Goal: Transaction & Acquisition: Purchase product/service

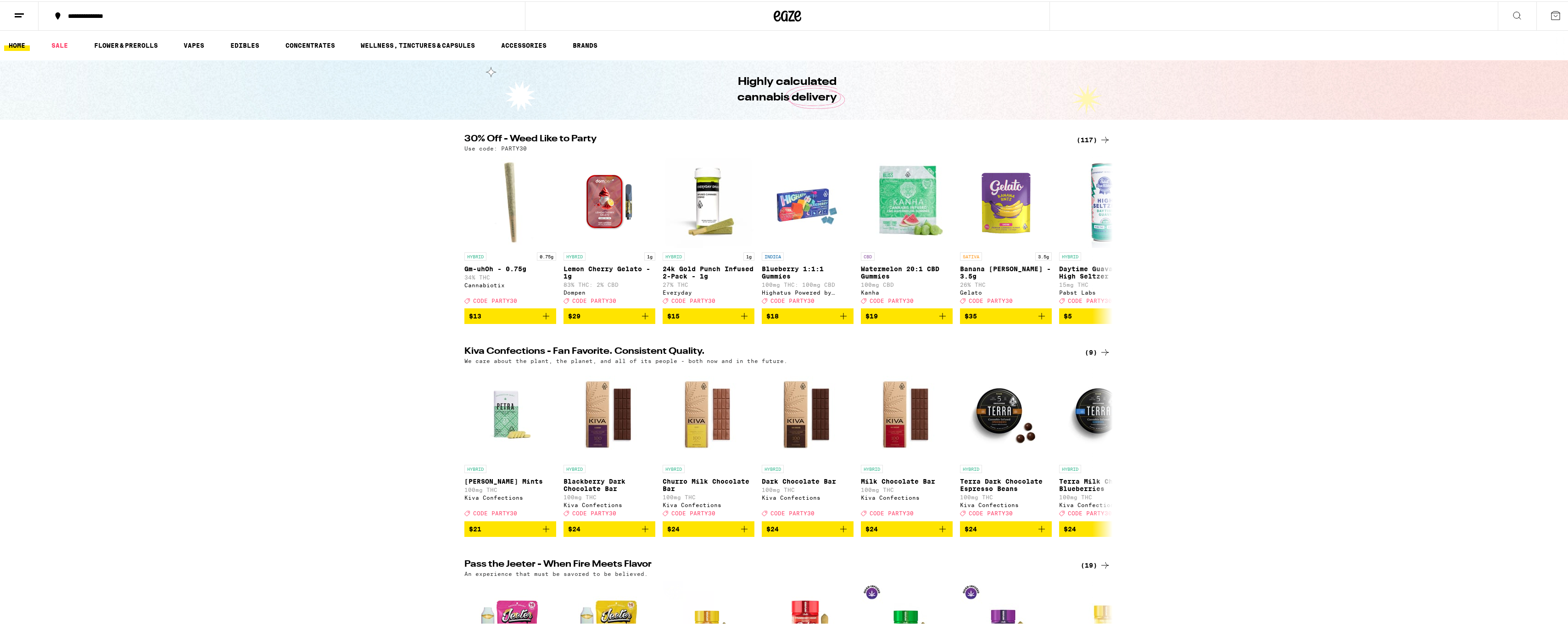
click at [1095, 136] on div "(117)" at bounding box center [1093, 139] width 34 height 11
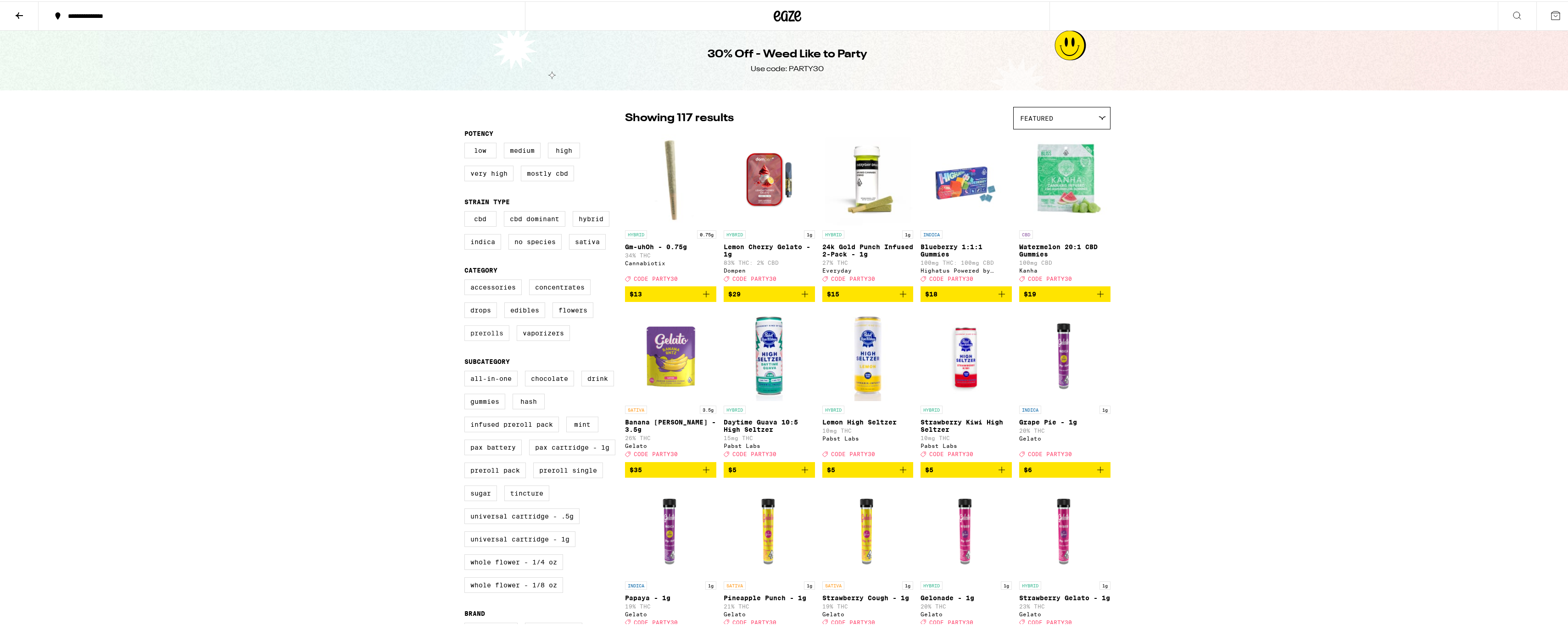
click at [496, 339] on label "Prerolls" at bounding box center [487, 331] width 45 height 15
click at [467, 280] on input "Prerolls" at bounding box center [466, 279] width 1 height 1
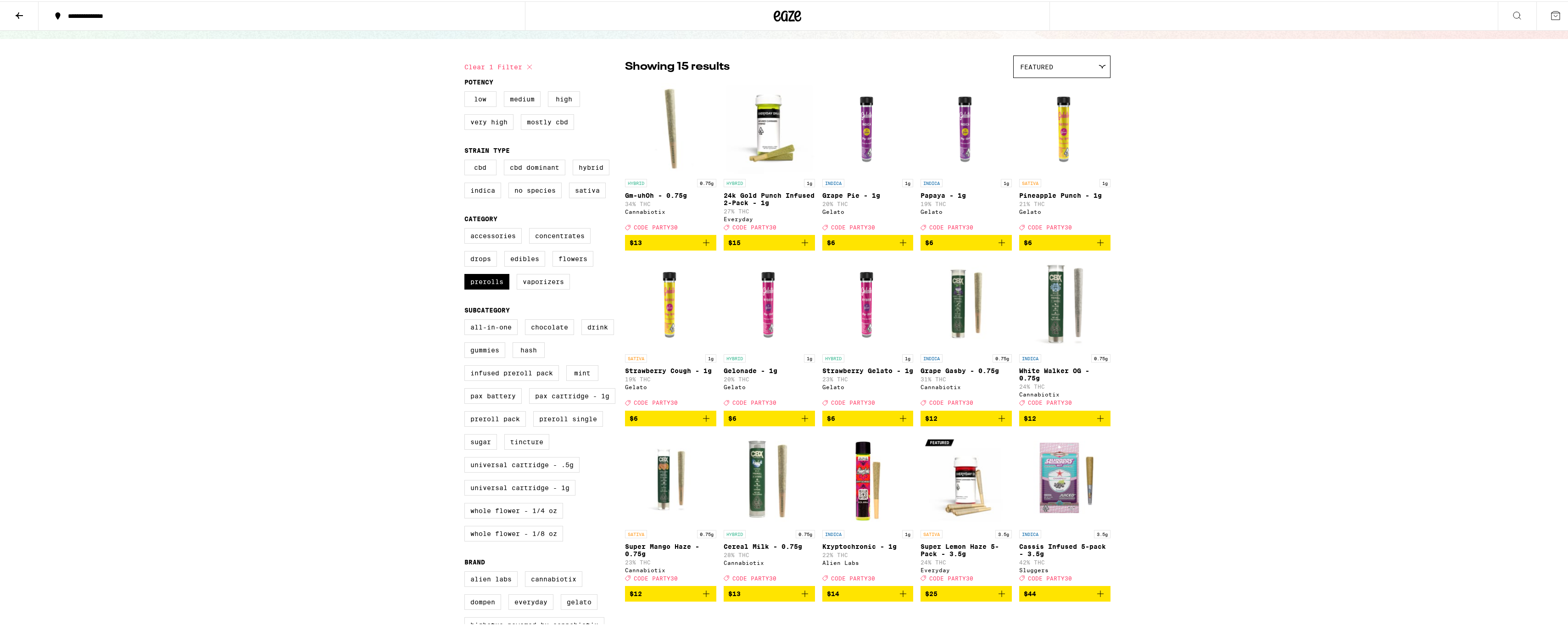
scroll to position [46, 0]
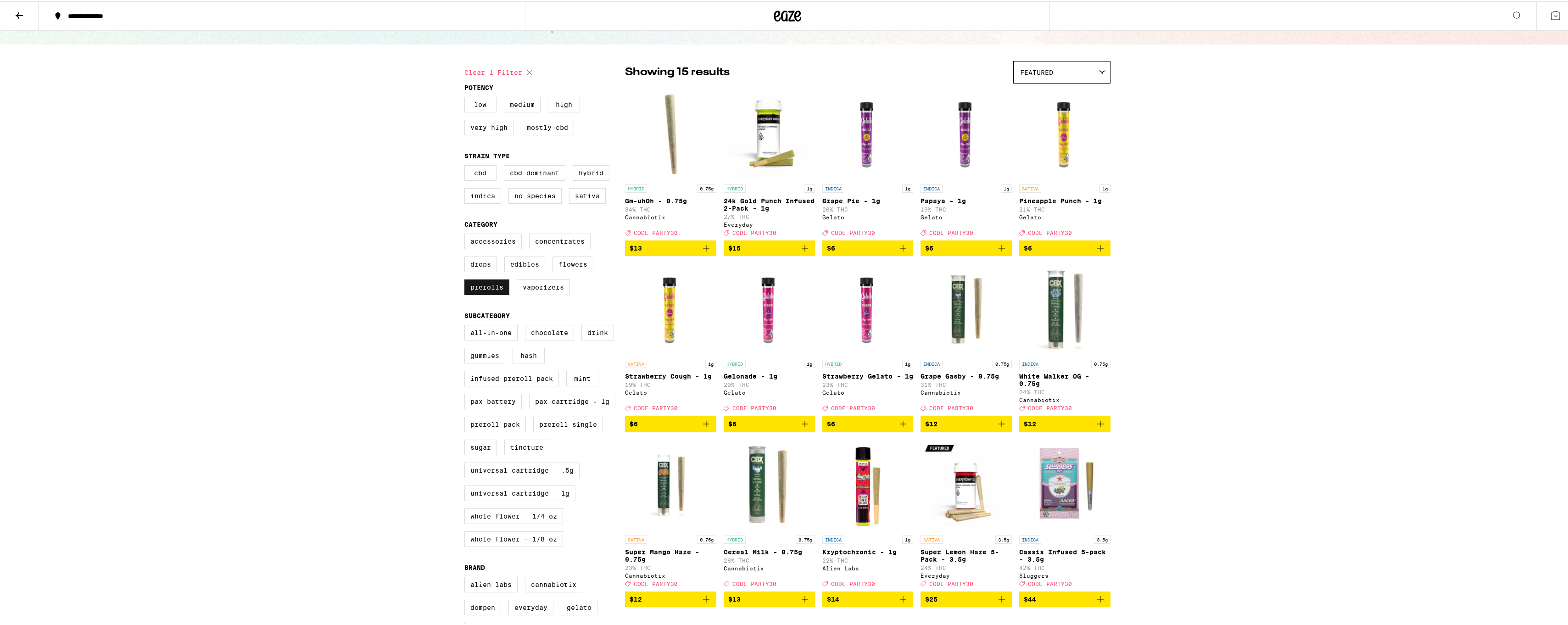
click at [492, 294] on label "Prerolls" at bounding box center [487, 286] width 45 height 15
click at [467, 234] on input "Prerolls" at bounding box center [466, 234] width 1 height 1
checkbox input "false"
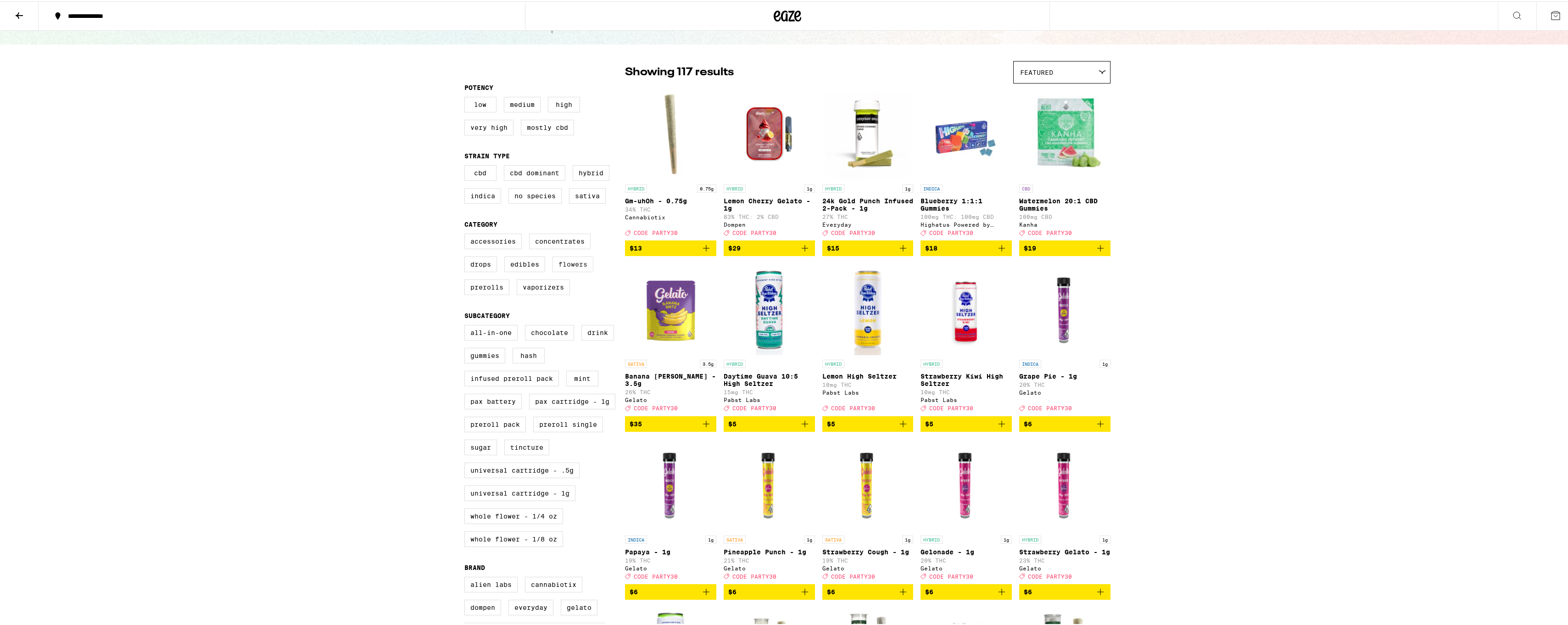
click at [575, 271] on label "Flowers" at bounding box center [573, 263] width 41 height 15
click at [467, 234] on input "Flowers" at bounding box center [466, 234] width 1 height 1
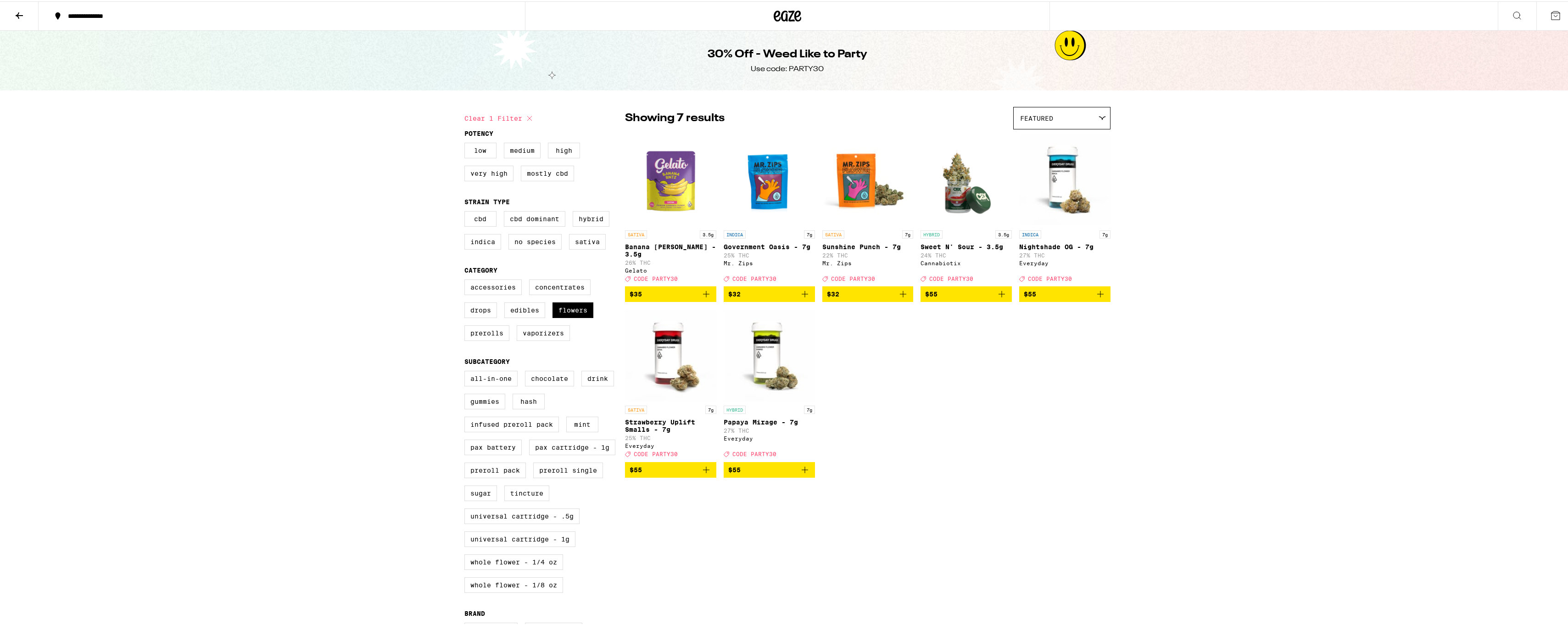
click at [998, 291] on icon "Add to bag" at bounding box center [1002, 293] width 11 height 11
click at [568, 316] on label "Flowers" at bounding box center [573, 309] width 41 height 15
click at [467, 280] on input "Flowers" at bounding box center [466, 279] width 1 height 1
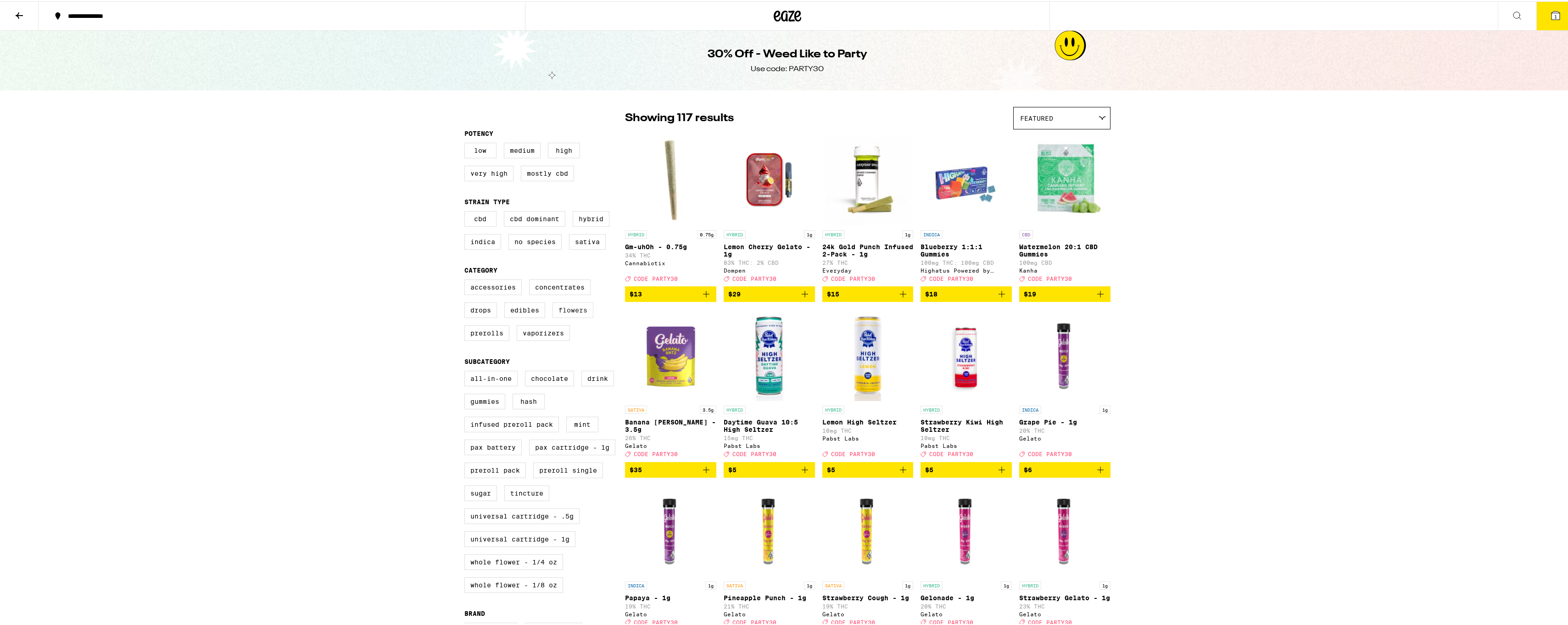
click at [562, 317] on label "Flowers" at bounding box center [573, 309] width 41 height 15
click at [467, 280] on input "Flowers" at bounding box center [466, 279] width 1 height 1
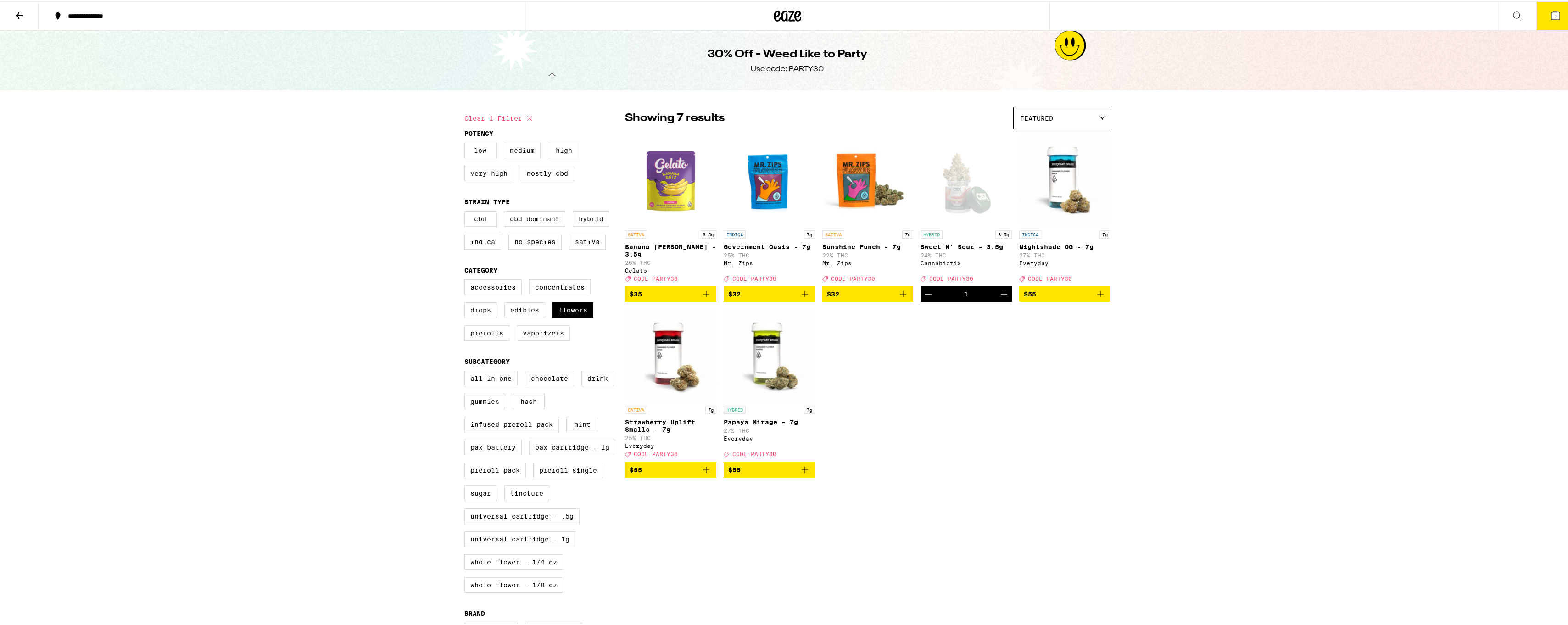
click at [802, 472] on icon "Add to bag" at bounding box center [805, 468] width 6 height 6
click at [569, 317] on label "Flowers" at bounding box center [573, 309] width 41 height 15
click at [467, 280] on input "Flowers" at bounding box center [466, 279] width 1 height 1
checkbox input "false"
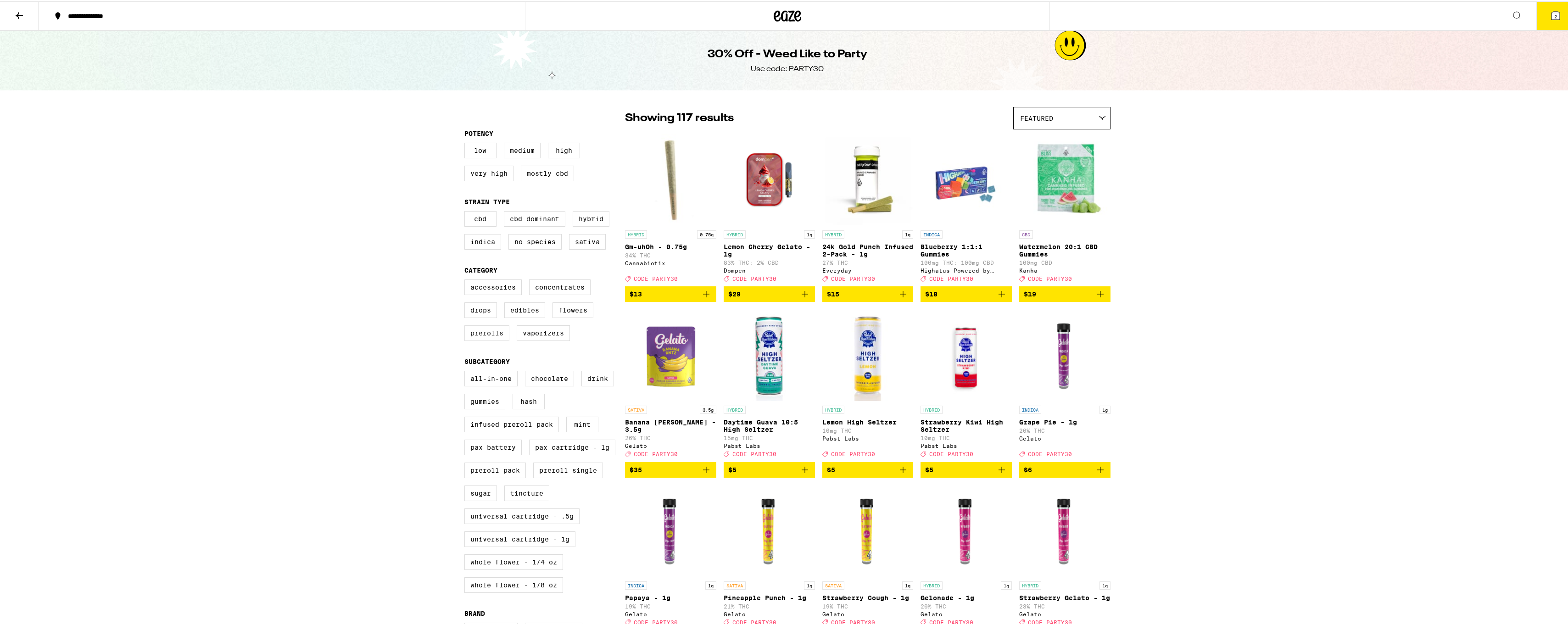
click at [488, 339] on label "Prerolls" at bounding box center [487, 331] width 45 height 15
click at [467, 280] on input "Prerolls" at bounding box center [466, 279] width 1 height 1
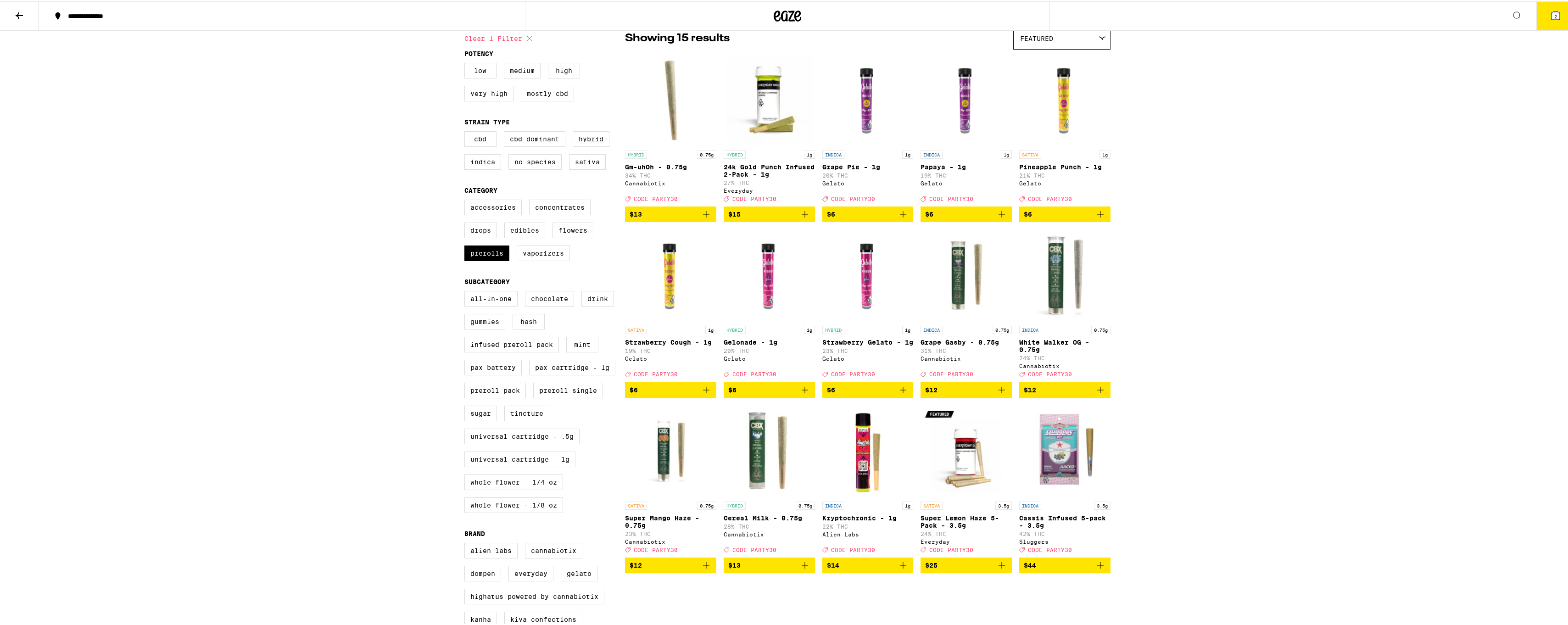
scroll to position [92, 0]
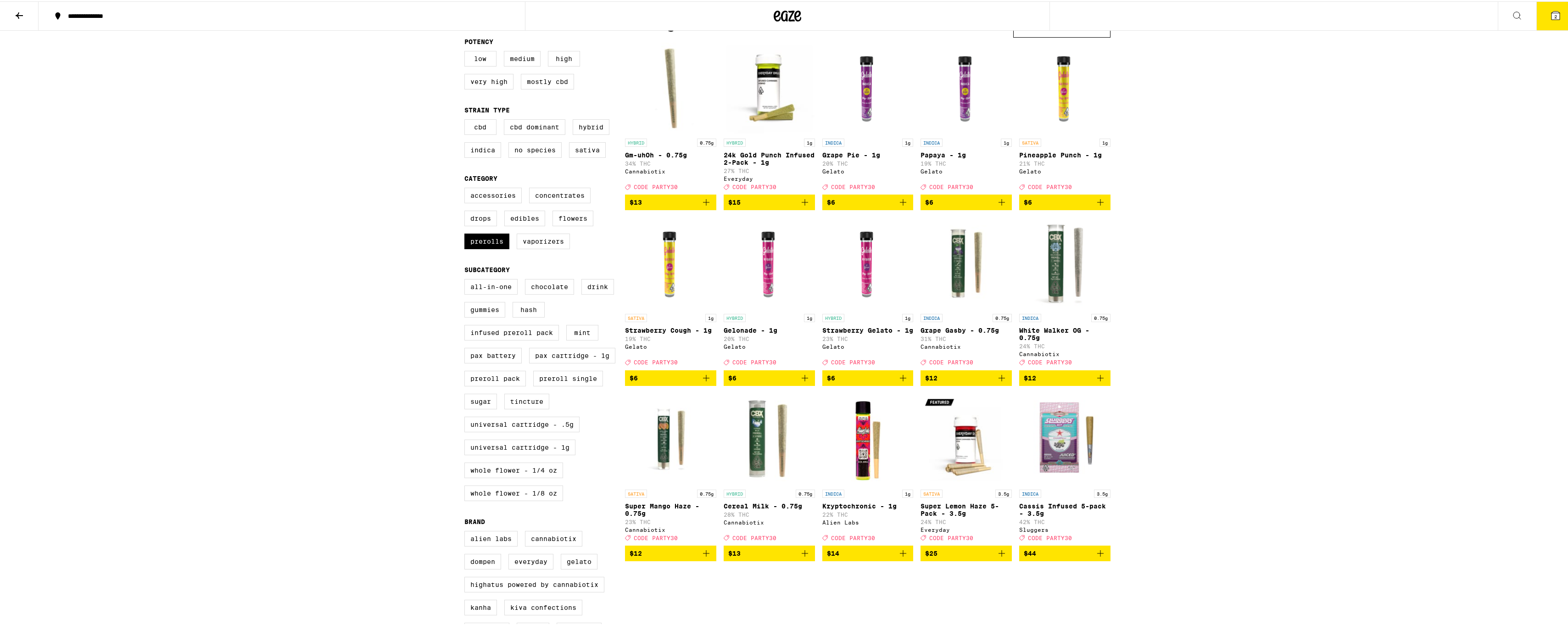
click at [702, 206] on icon "Add to bag" at bounding box center [706, 201] width 11 height 11
click at [703, 555] on icon "Add to bag" at bounding box center [706, 552] width 6 height 6
click at [800, 558] on icon "Add to bag" at bounding box center [805, 552] width 11 height 11
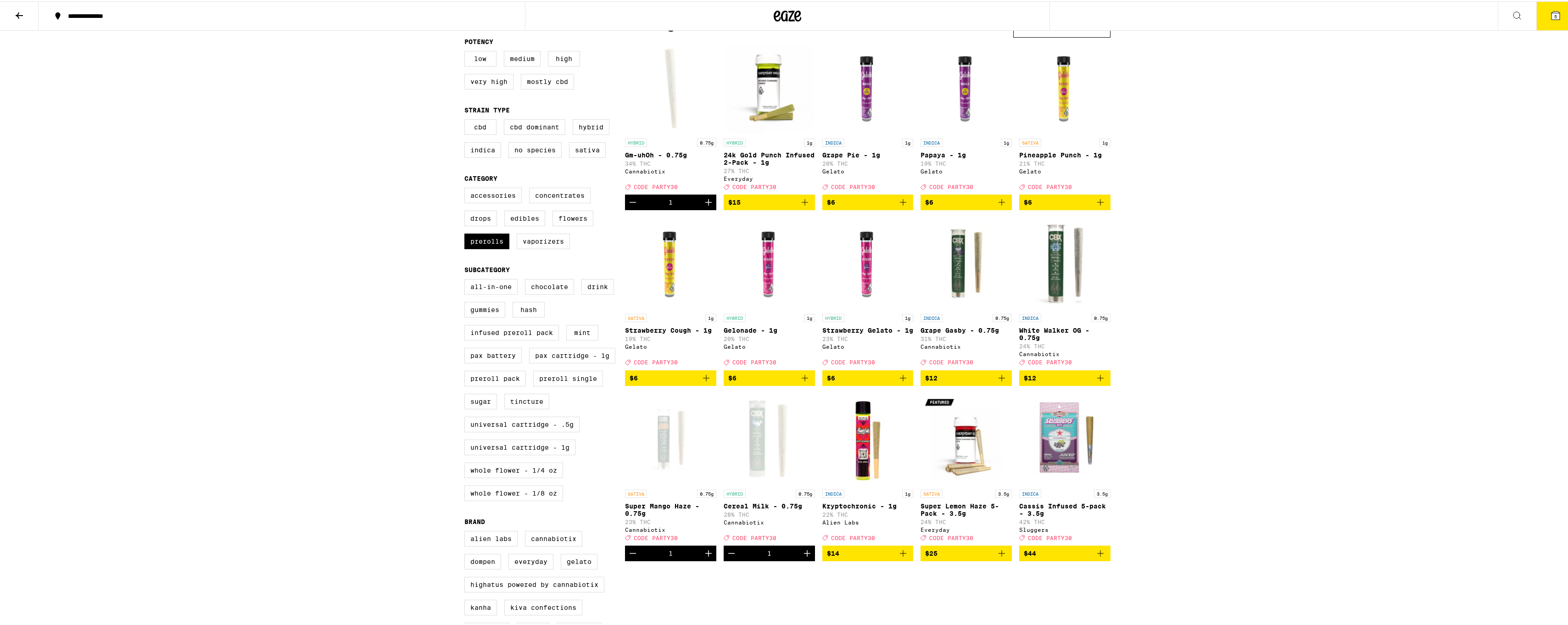
click at [1000, 382] on icon "Add to bag" at bounding box center [1002, 377] width 11 height 11
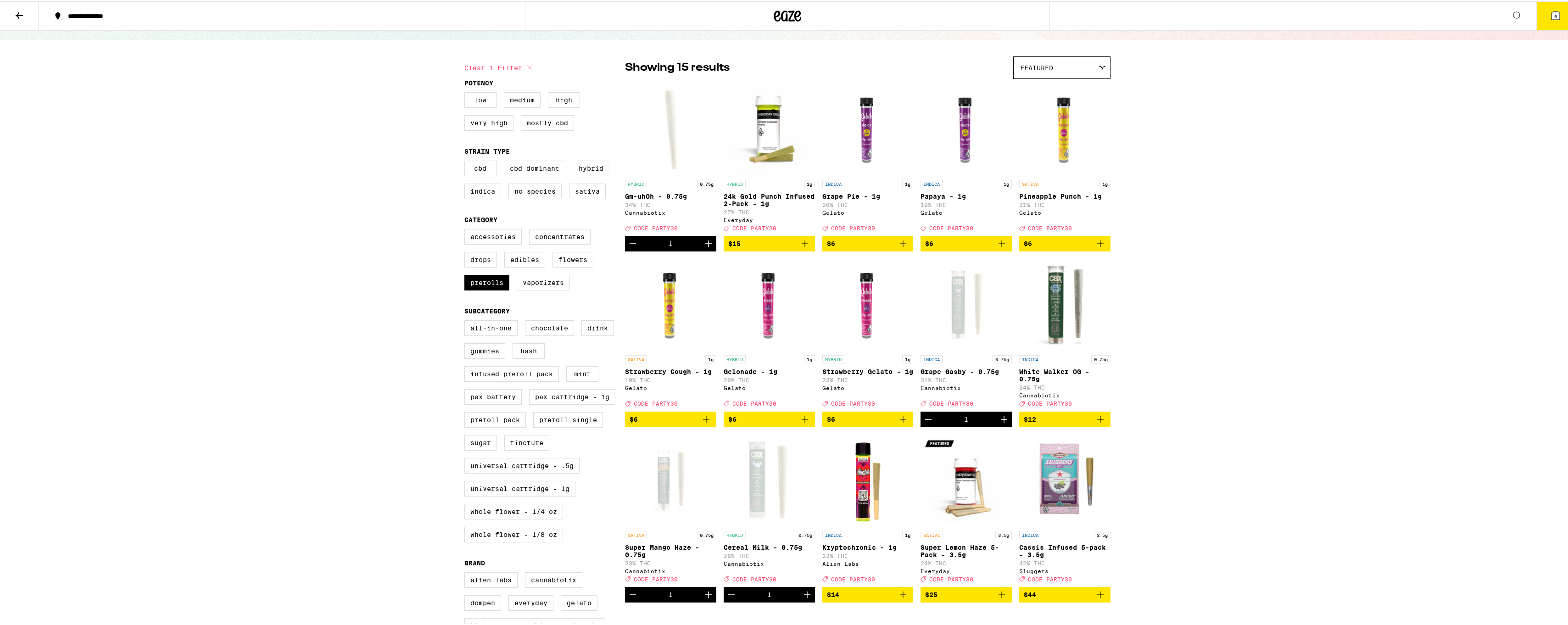
scroll to position [46, 0]
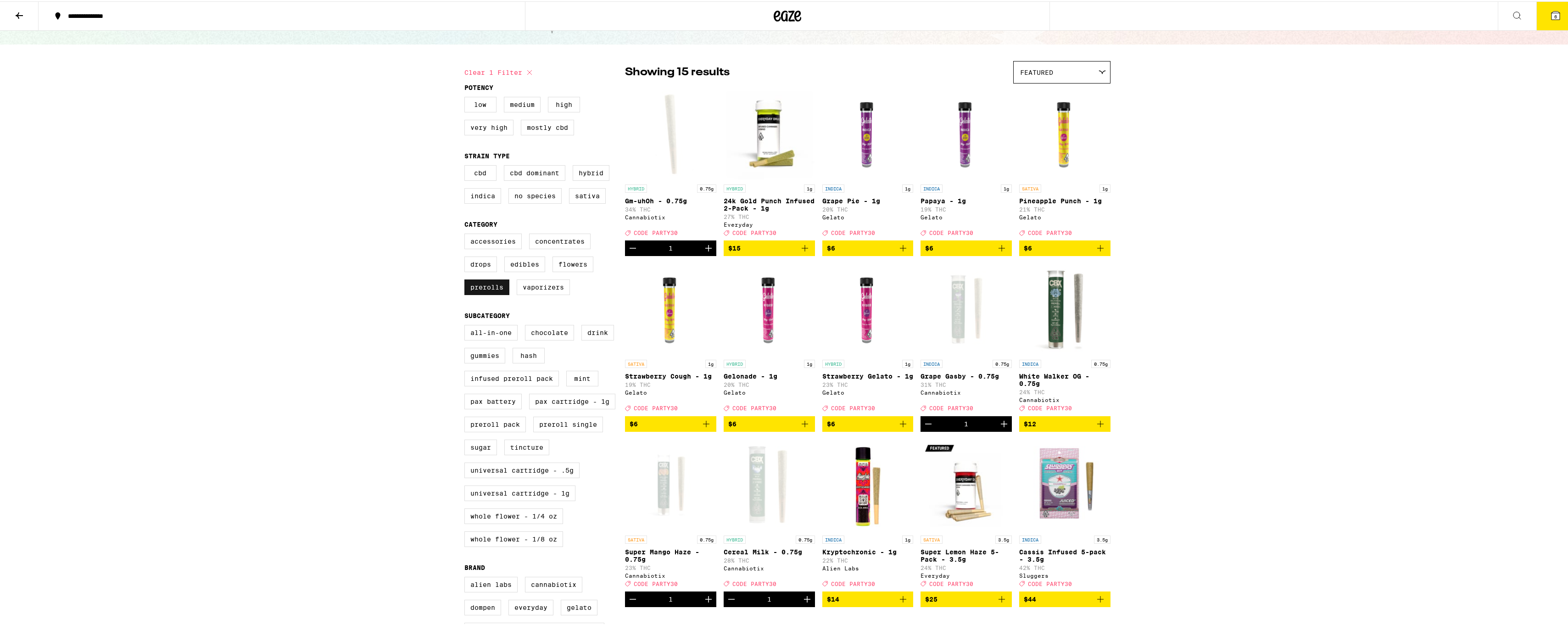
click at [470, 294] on label "Prerolls" at bounding box center [487, 286] width 45 height 15
click at [467, 234] on input "Prerolls" at bounding box center [466, 234] width 1 height 1
checkbox input "false"
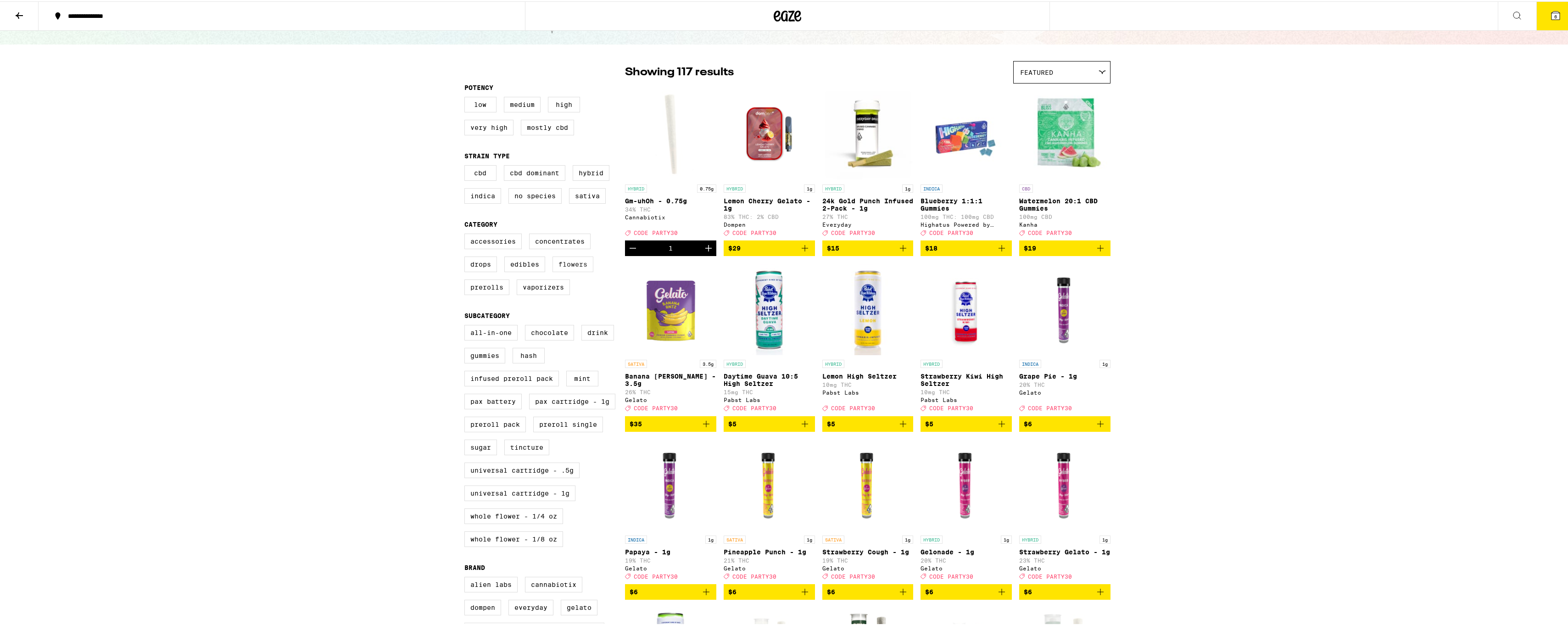
click at [570, 266] on label "Flowers" at bounding box center [573, 263] width 41 height 15
click at [467, 234] on input "Flowers" at bounding box center [466, 234] width 1 height 1
checkbox input "true"
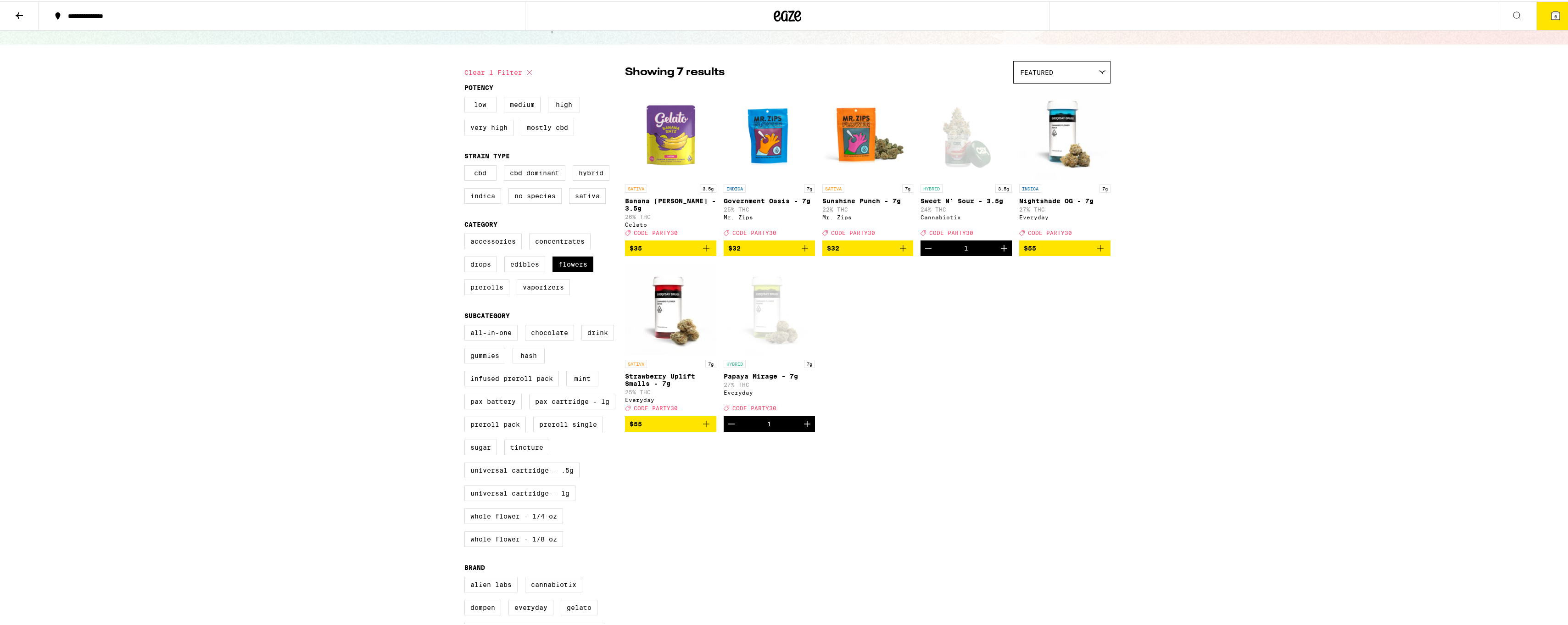
click at [1552, 11] on icon at bounding box center [1556, 14] width 8 height 8
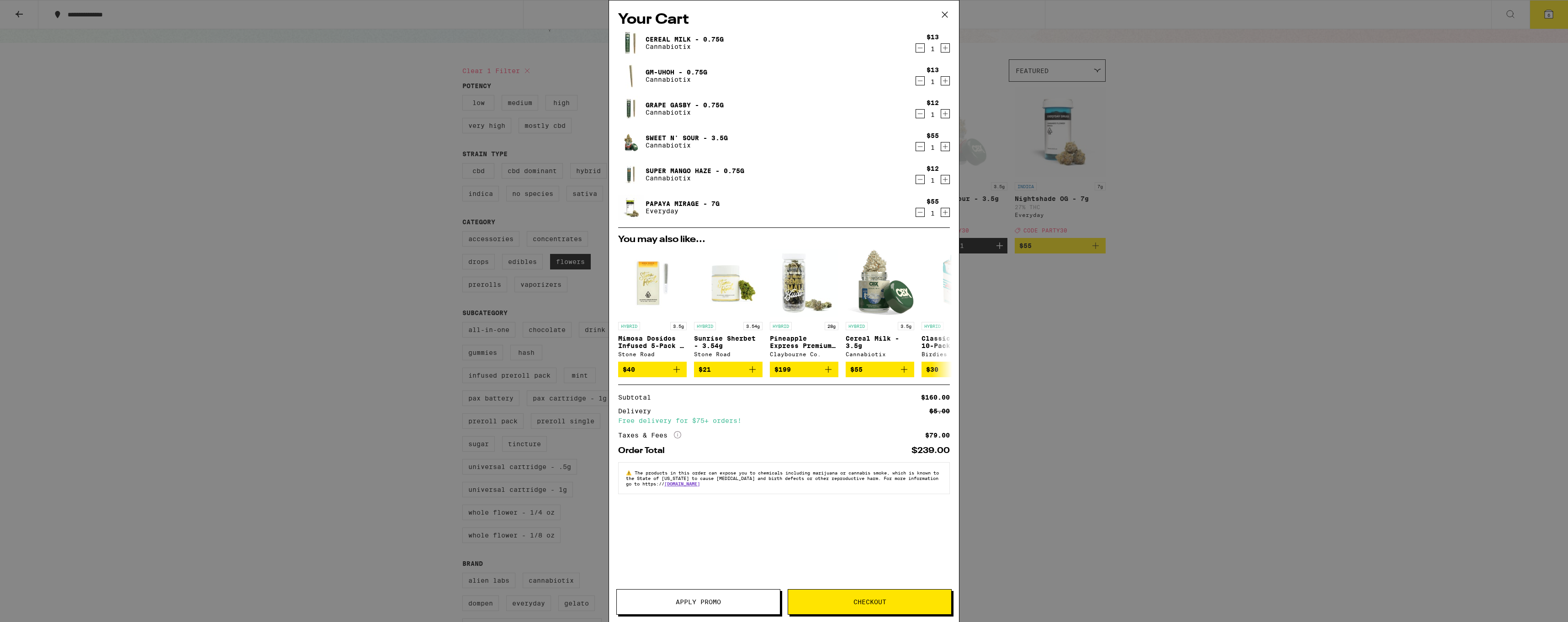
click at [687, 601] on span "Apply Promo" at bounding box center [698, 602] width 45 height 6
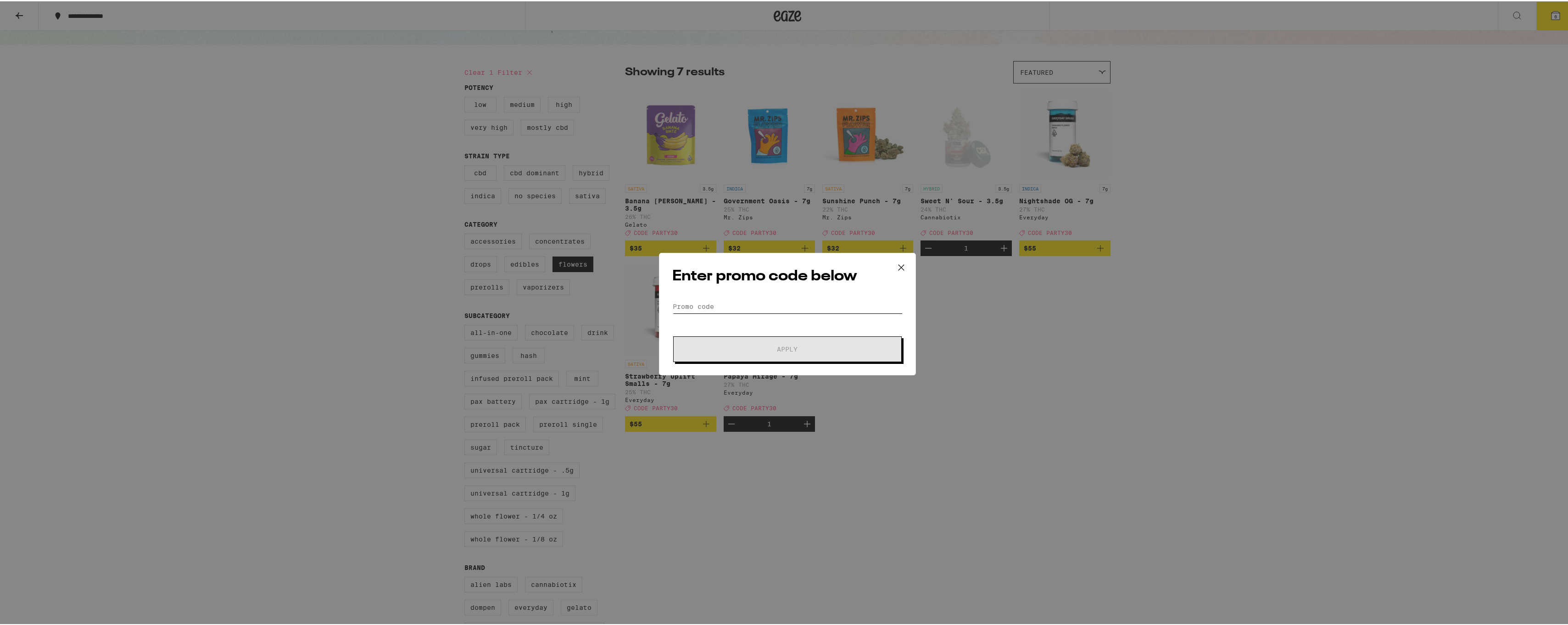
click at [729, 307] on input "Promo Code" at bounding box center [788, 305] width 230 height 14
type input "PARTY30"
click at [734, 343] on button "Apply" at bounding box center [787, 348] width 228 height 26
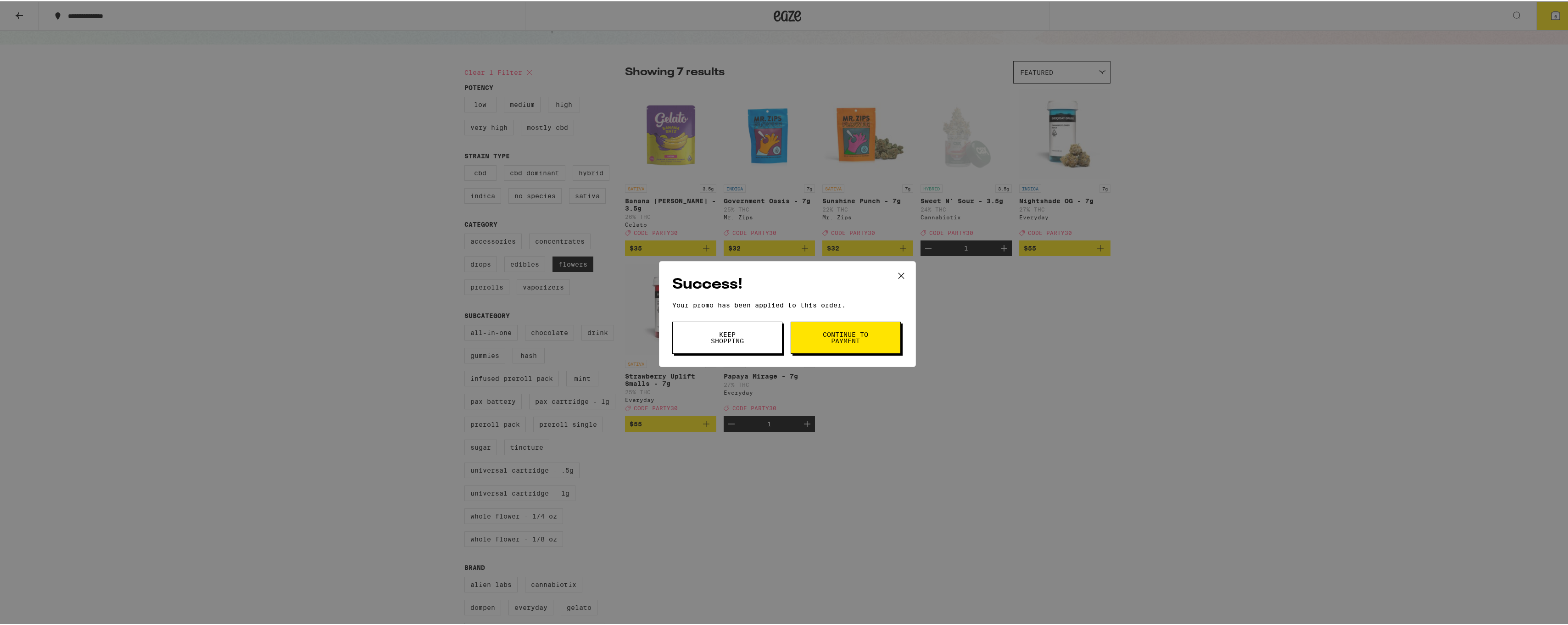
click at [817, 329] on button "Continue to payment" at bounding box center [845, 336] width 110 height 32
